Goal: Transaction & Acquisition: Purchase product/service

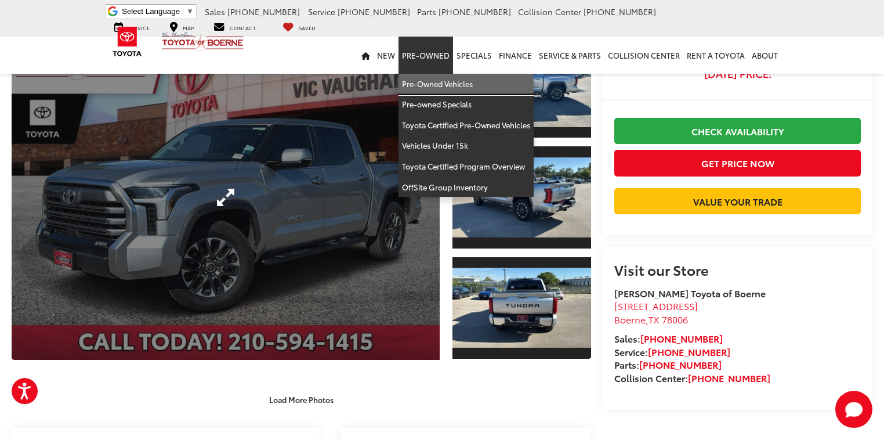
drag, startPoint x: 435, startPoint y: 84, endPoint x: 401, endPoint y: 95, distance: 35.4
click at [435, 84] on link "Pre-Owned Vehicles" at bounding box center [465, 84] width 135 height 21
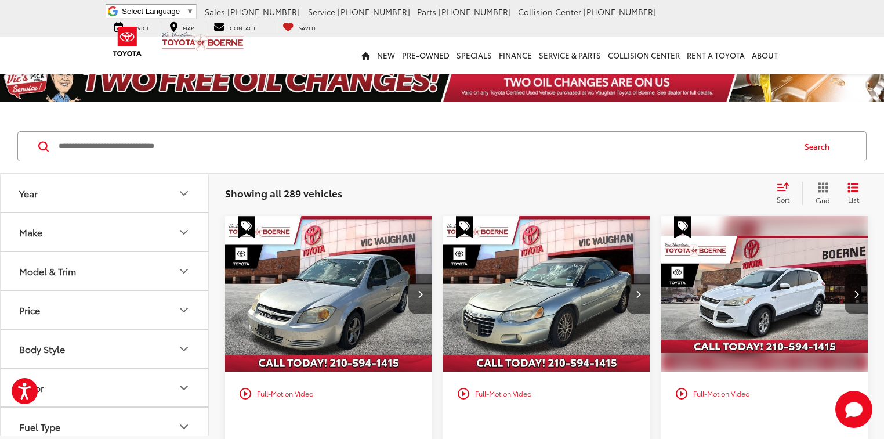
click at [143, 148] on input "Search by Make, Model, or Keyword" at bounding box center [425, 146] width 736 height 28
type input "******"
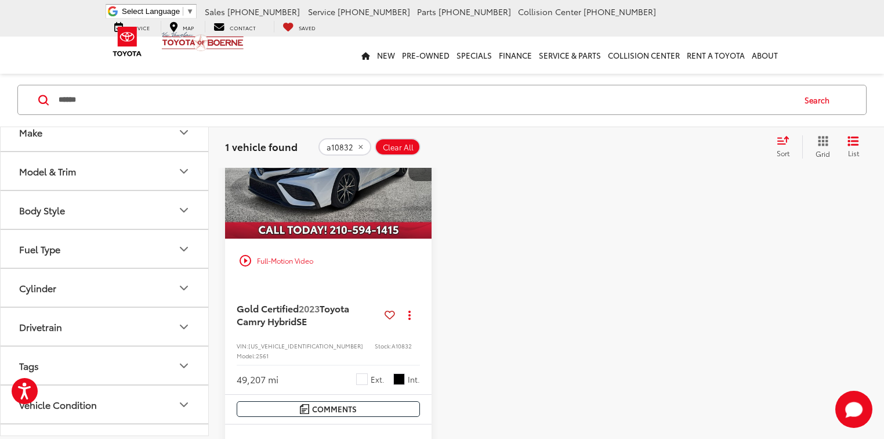
scroll to position [93, 0]
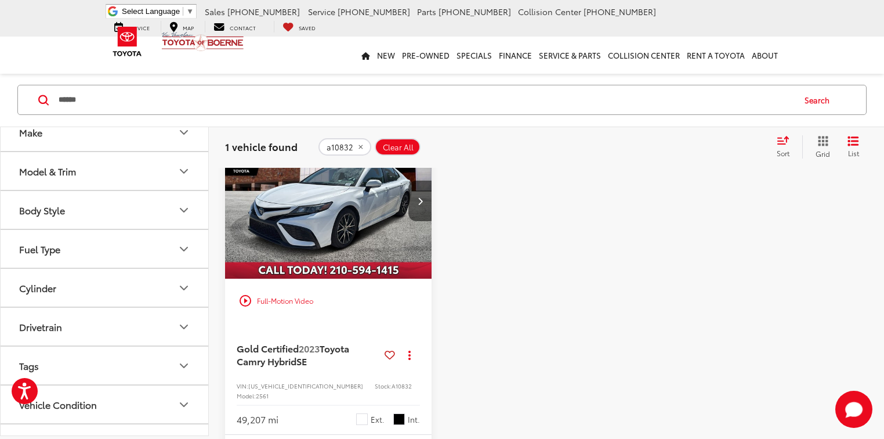
click at [342, 234] on img "2023 Toyota Camry Hybrid SE 0" at bounding box center [328, 201] width 208 height 156
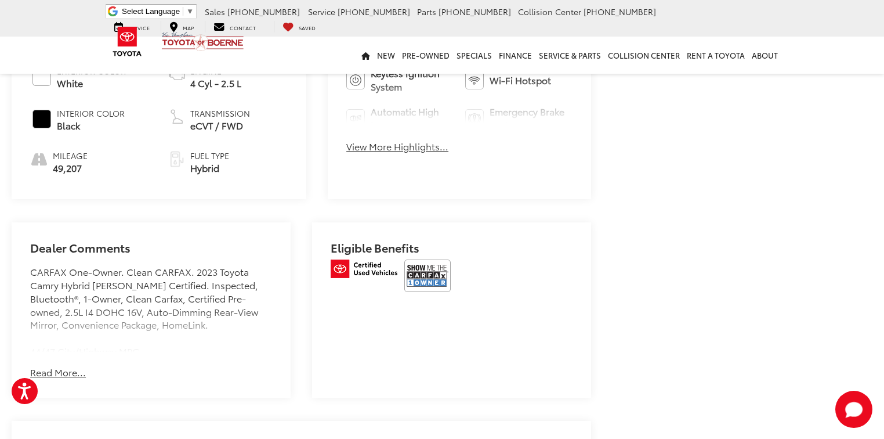
scroll to position [650, 0]
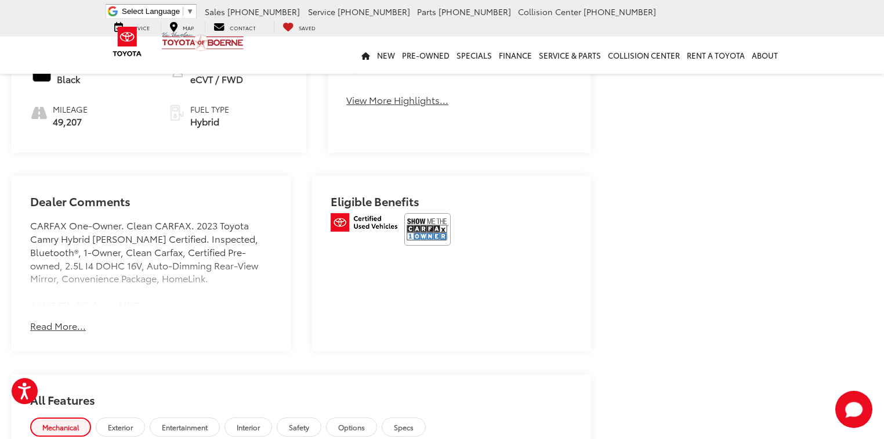
click at [52, 319] on button "Read More..." at bounding box center [58, 325] width 56 height 13
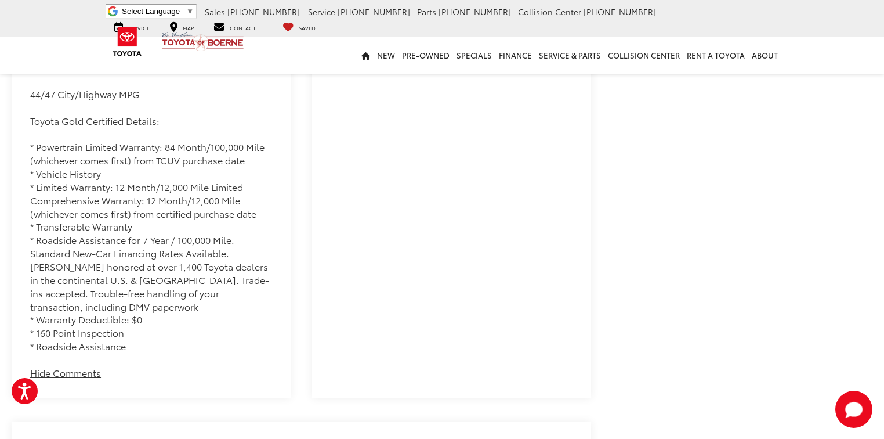
scroll to position [856, 0]
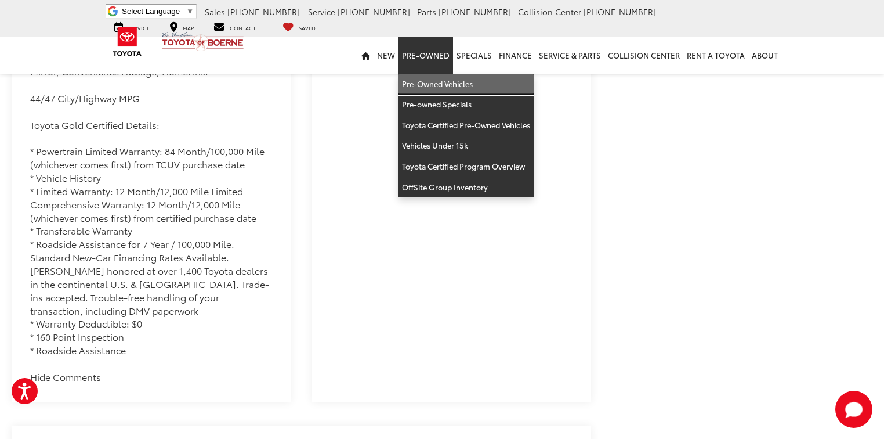
click at [432, 81] on link "Pre-Owned Vehicles" at bounding box center [465, 84] width 135 height 21
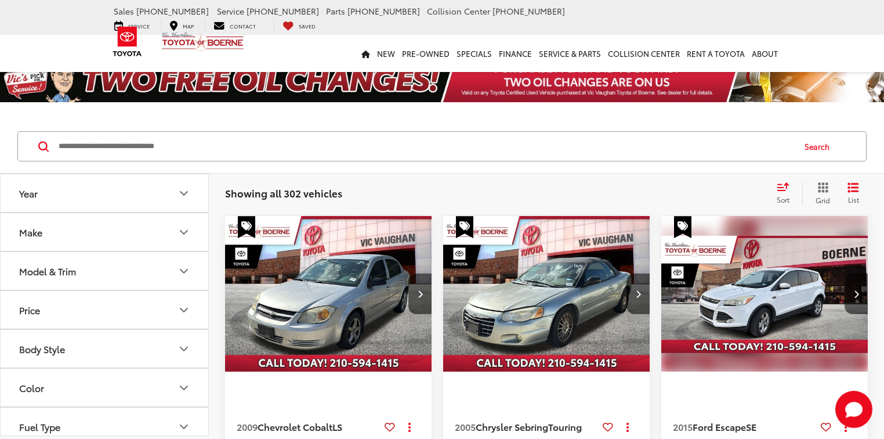
click at [128, 235] on button "Make" at bounding box center [105, 232] width 209 height 38
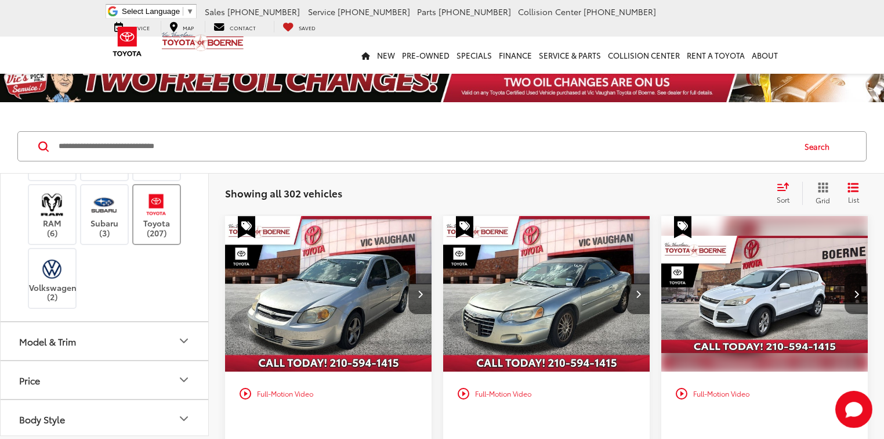
click at [151, 218] on img at bounding box center [156, 204] width 32 height 27
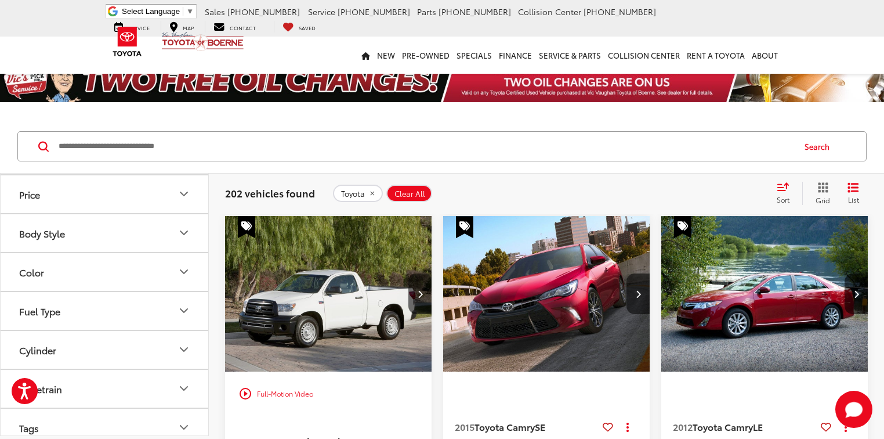
click at [134, 174] on button "Model & Trim" at bounding box center [105, 155] width 209 height 38
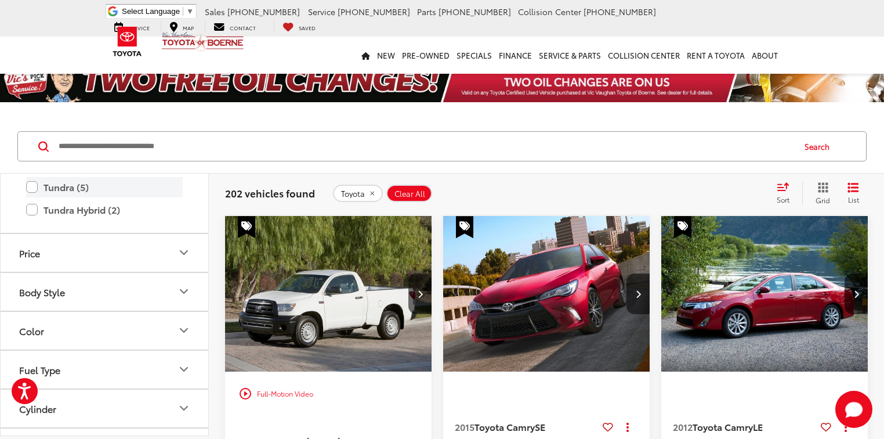
scroll to position [835, 0]
click at [37, 196] on label "Tundra (5)" at bounding box center [104, 186] width 157 height 20
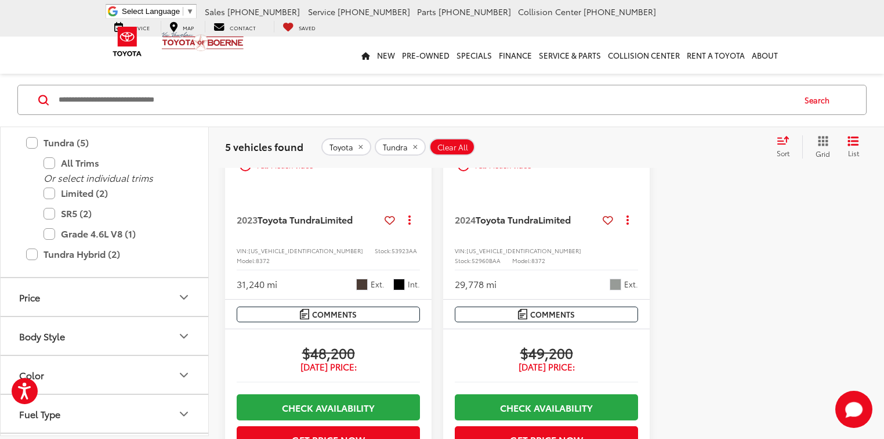
scroll to position [928, 0]
